Goal: Information Seeking & Learning: Learn about a topic

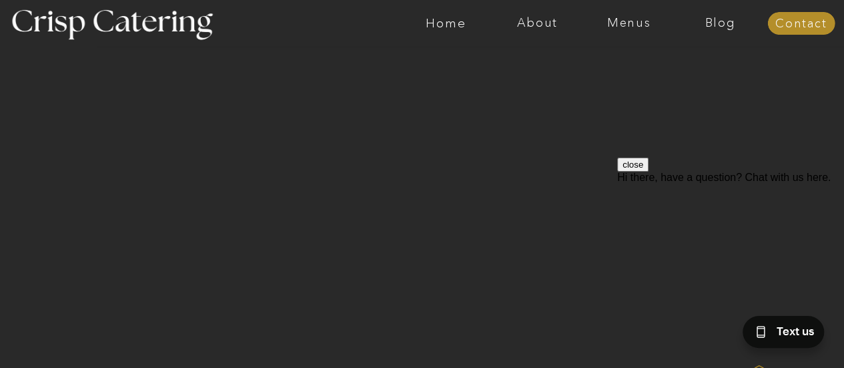
click at [636, 36] on div at bounding box center [474, 23] width 2115 height 47
click at [633, 27] on nav "Menus" at bounding box center [628, 23] width 91 height 13
click at [622, 63] on nav "Summer (Mar-Aug)" at bounding box center [632, 60] width 119 height 13
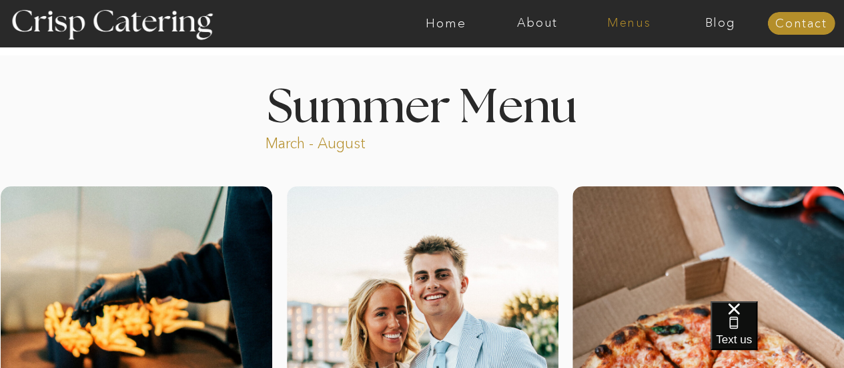
click at [633, 24] on nav "Menus" at bounding box center [628, 23] width 91 height 13
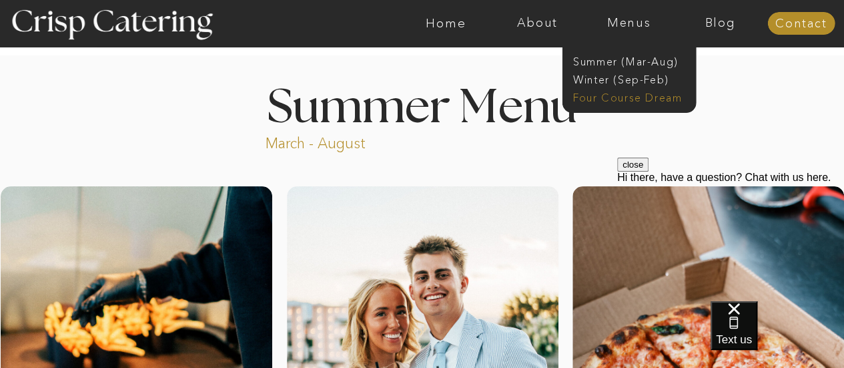
click at [630, 95] on nav "Four Course Dream" at bounding box center [632, 96] width 119 height 13
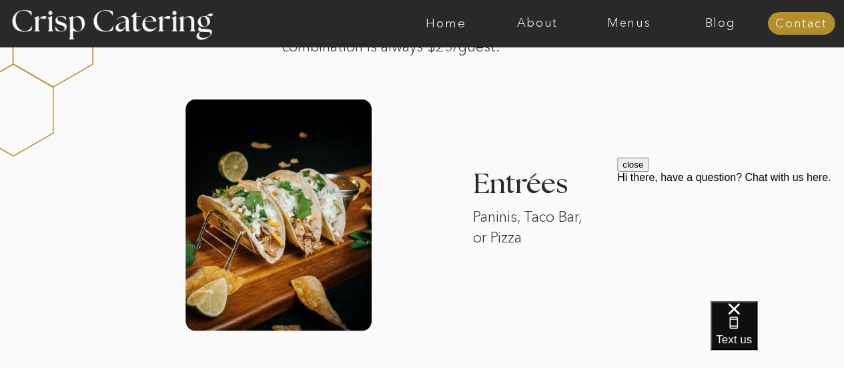
scroll to position [1187, 0]
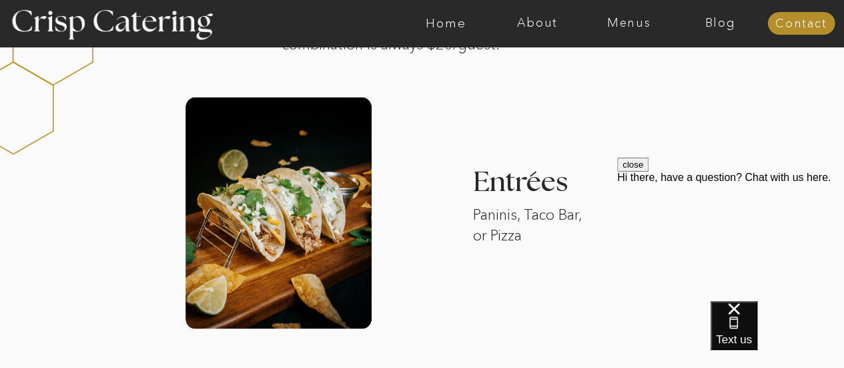
click at [603, 237] on div "About Home Menus Contact Blog About Crisp Crisp Cares Reviews faq About Home Me…" at bounding box center [422, 308] width 844 height 2991
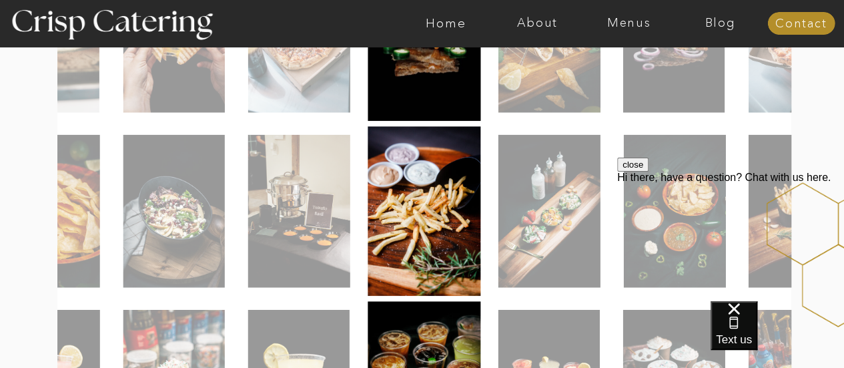
scroll to position [440, 0]
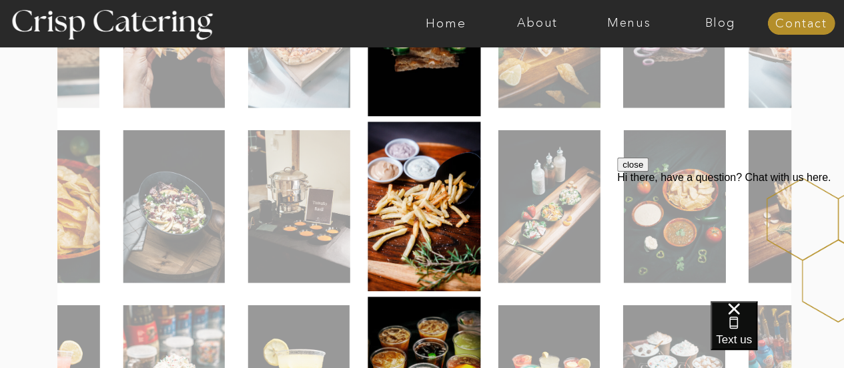
click at [176, 214] on img at bounding box center [173, 206] width 101 height 153
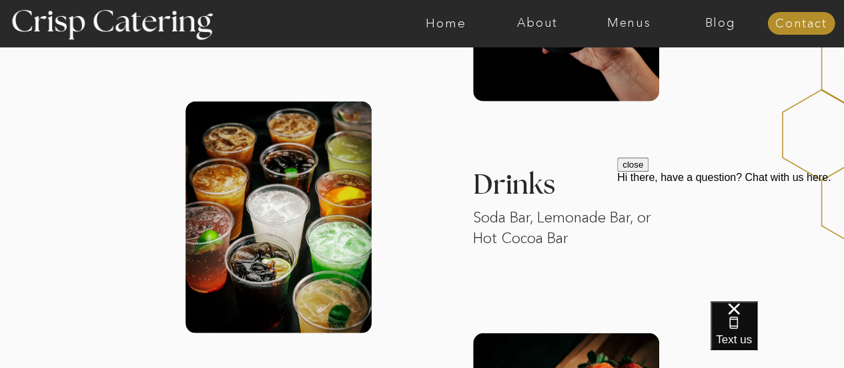
scroll to position [1646, 0]
